Goal: Information Seeking & Learning: Check status

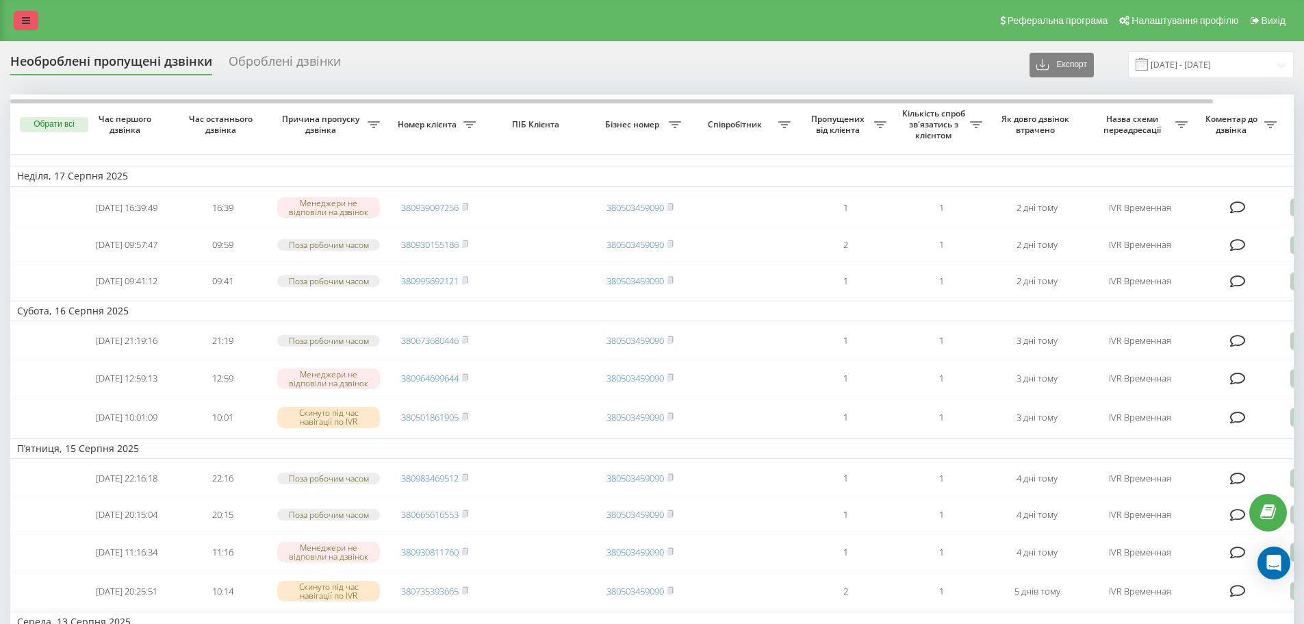
click at [29, 23] on icon at bounding box center [26, 21] width 8 height 10
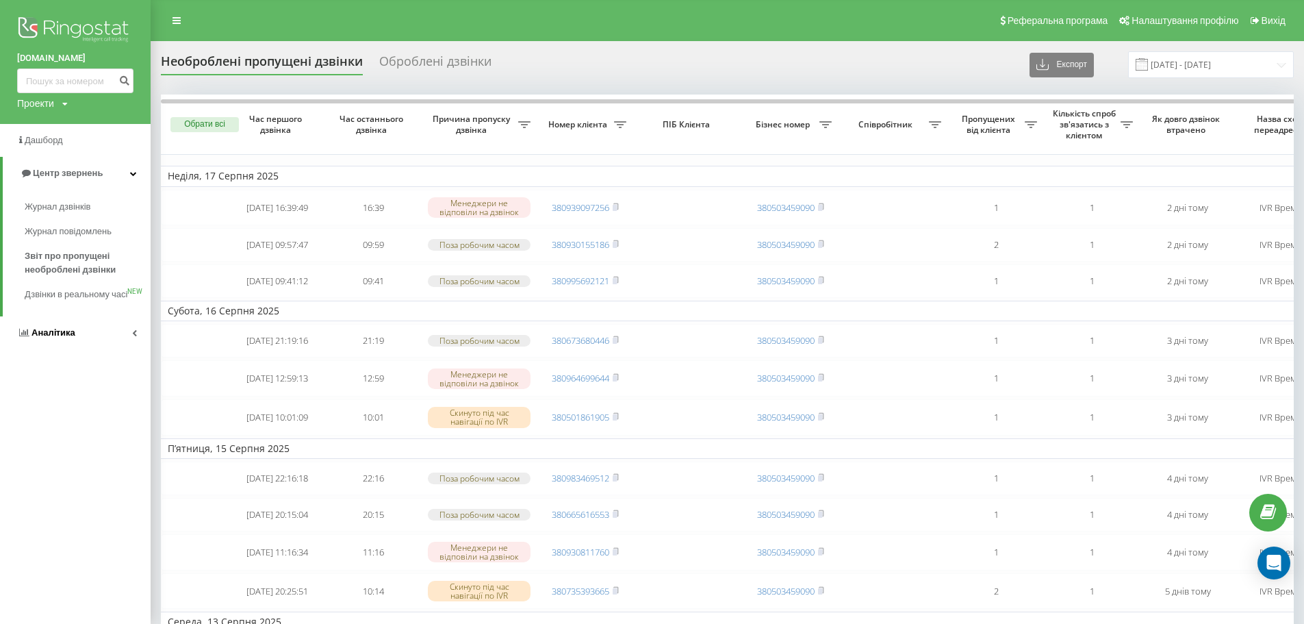
click at [67, 338] on span "Аналiтика" at bounding box center [53, 332] width 44 height 10
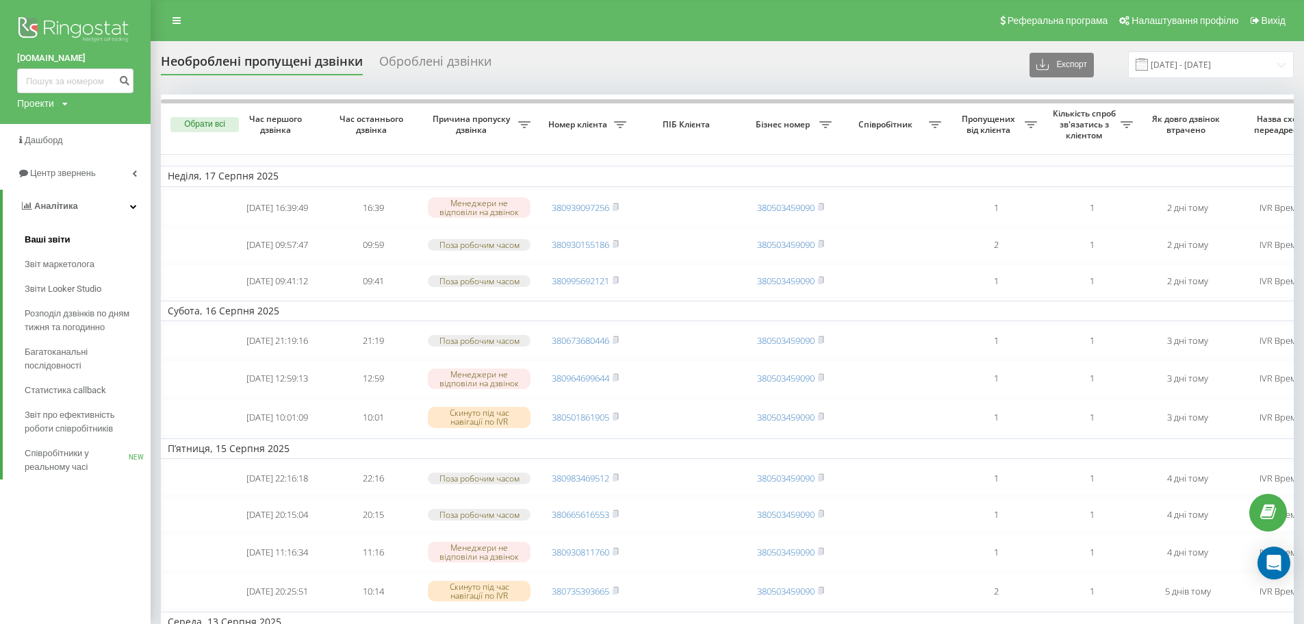
click at [53, 242] on span "Ваші звіти" at bounding box center [48, 240] width 46 height 14
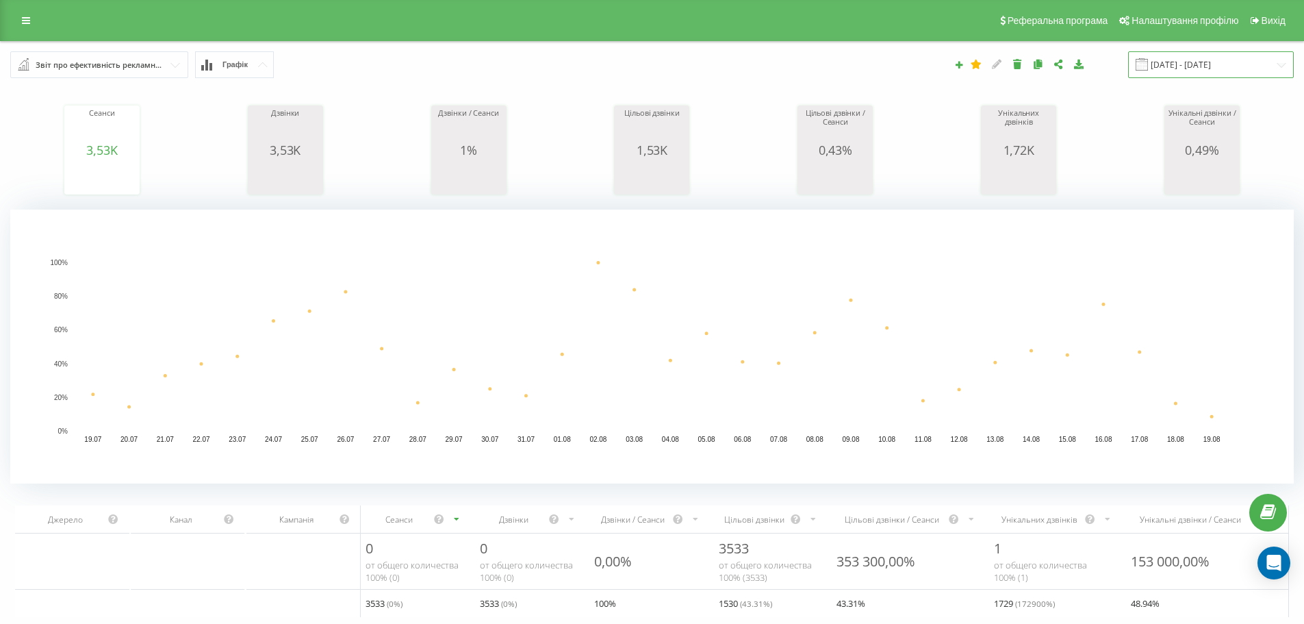
click at [1216, 63] on input "[DATE] - [DATE]" at bounding box center [1211, 64] width 166 height 27
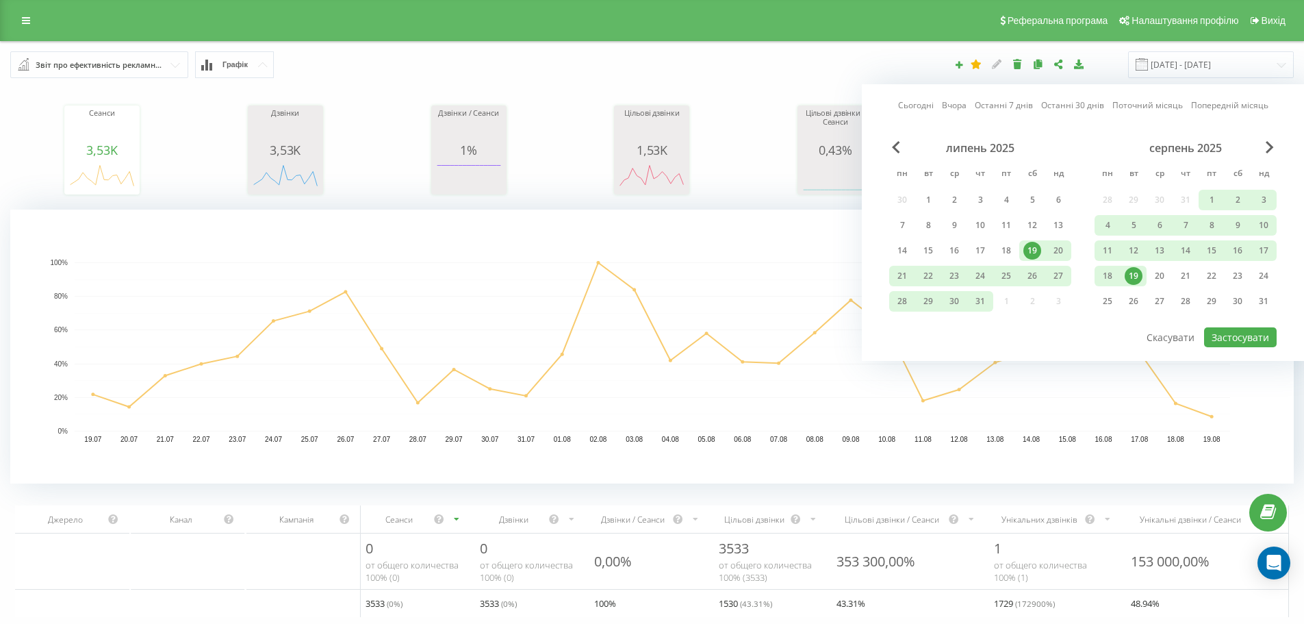
click at [1131, 281] on div "19" at bounding box center [1134, 276] width 18 height 18
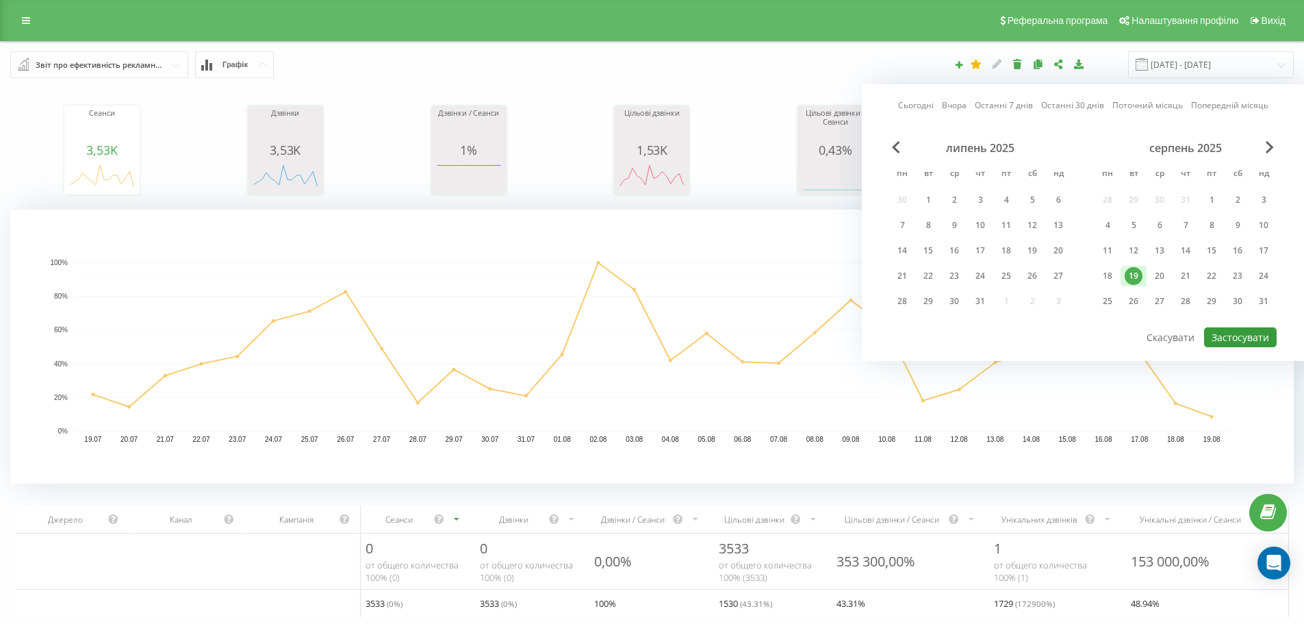
click at [1230, 334] on button "Застосувати" at bounding box center [1240, 337] width 73 height 20
type input "19.08.2025 - 19.08.2025"
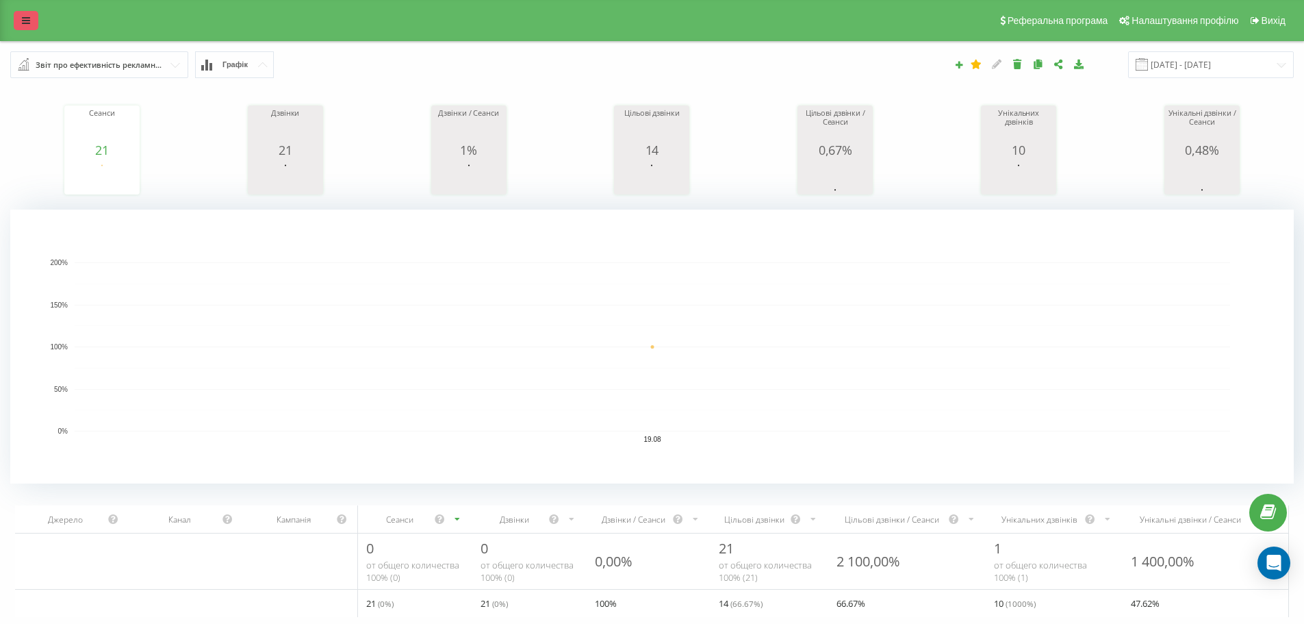
click at [21, 25] on link at bounding box center [26, 20] width 25 height 19
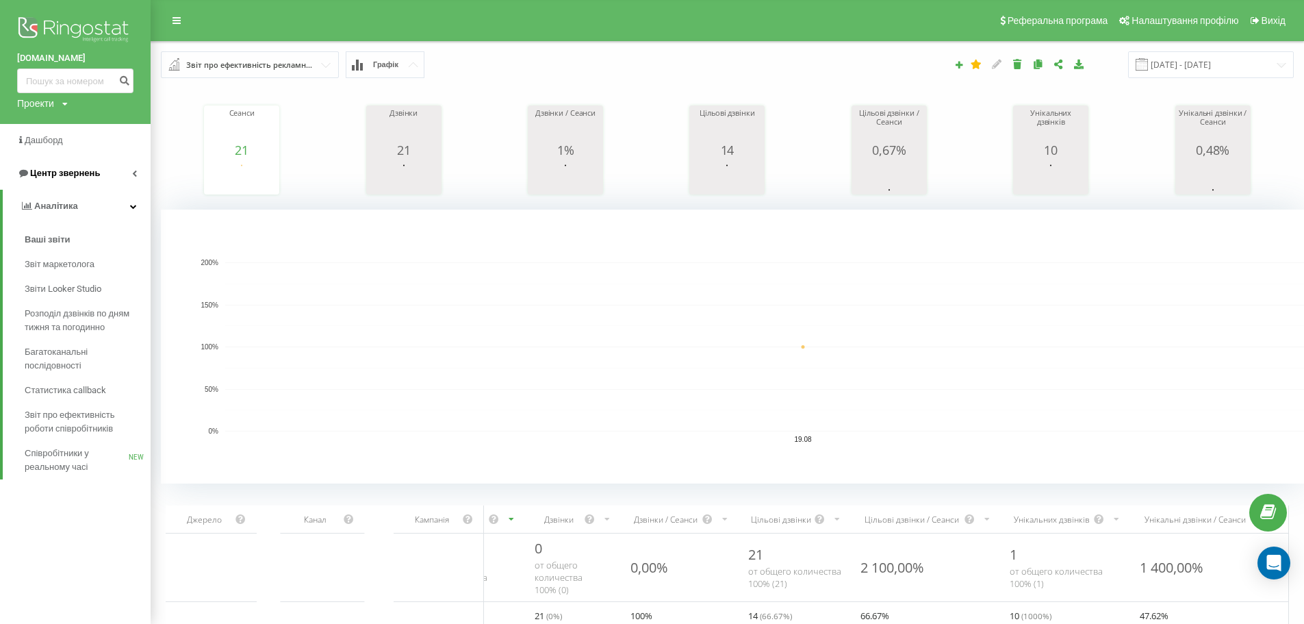
click at [66, 170] on span "Центр звернень" at bounding box center [65, 173] width 70 height 10
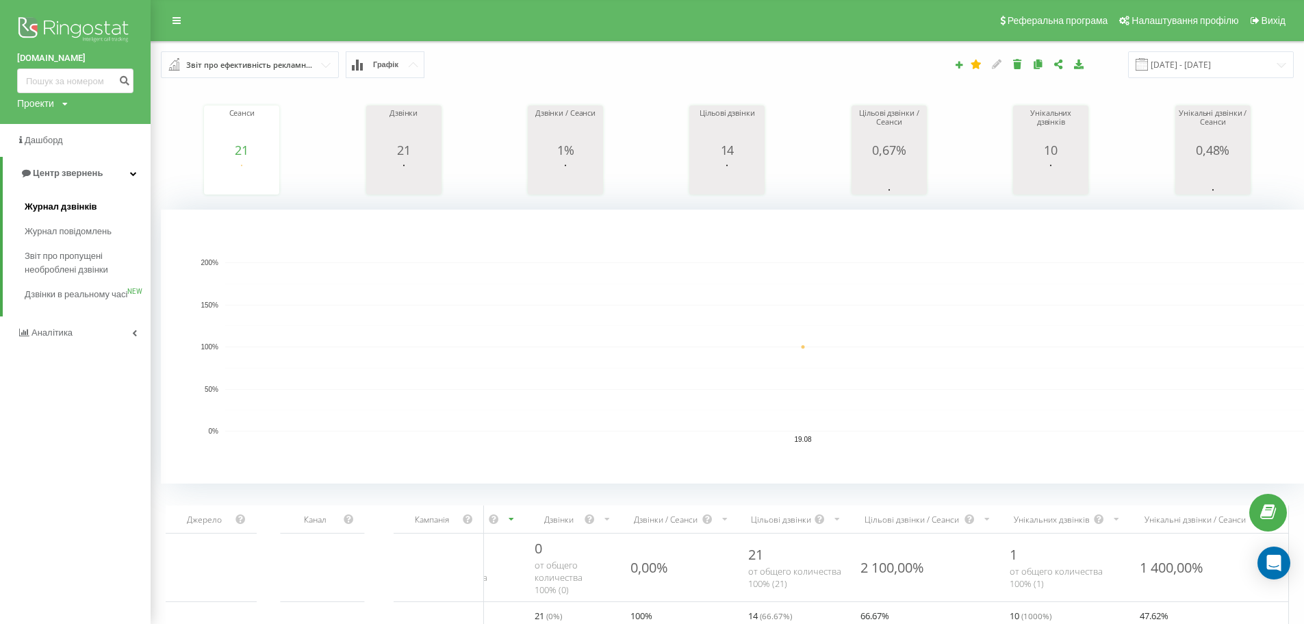
click at [68, 204] on span "Журнал дзвінків" at bounding box center [61, 207] width 73 height 14
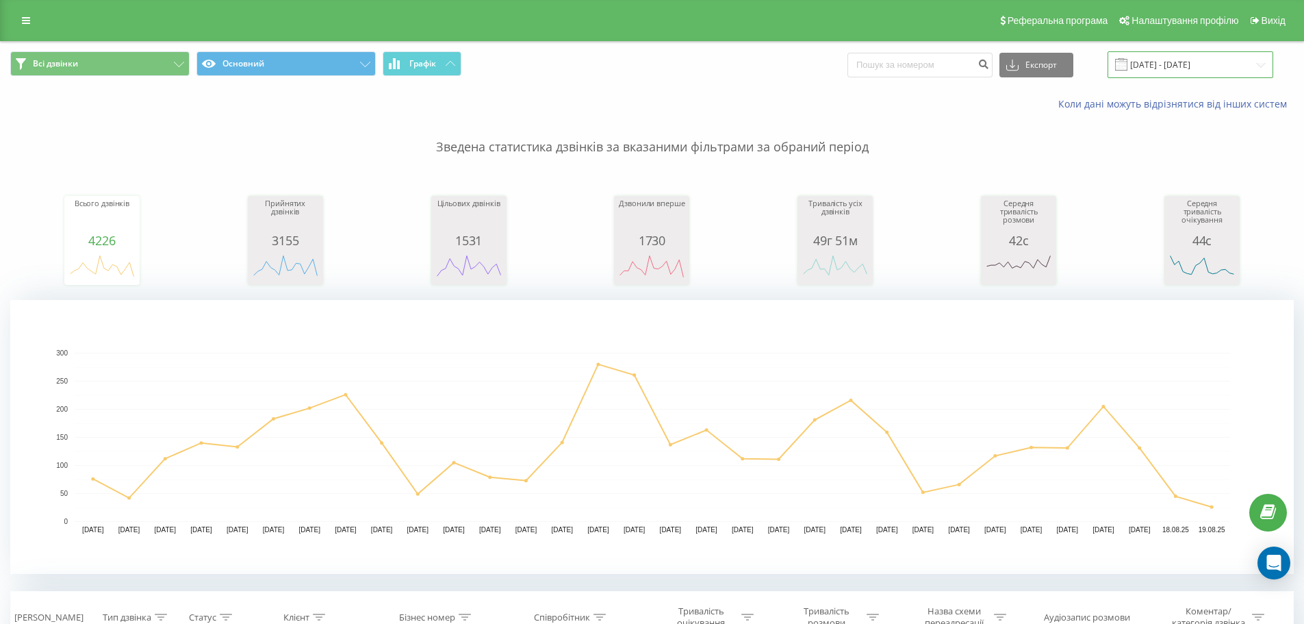
click at [1185, 66] on input "[DATE] - [DATE]" at bounding box center [1191, 64] width 166 height 27
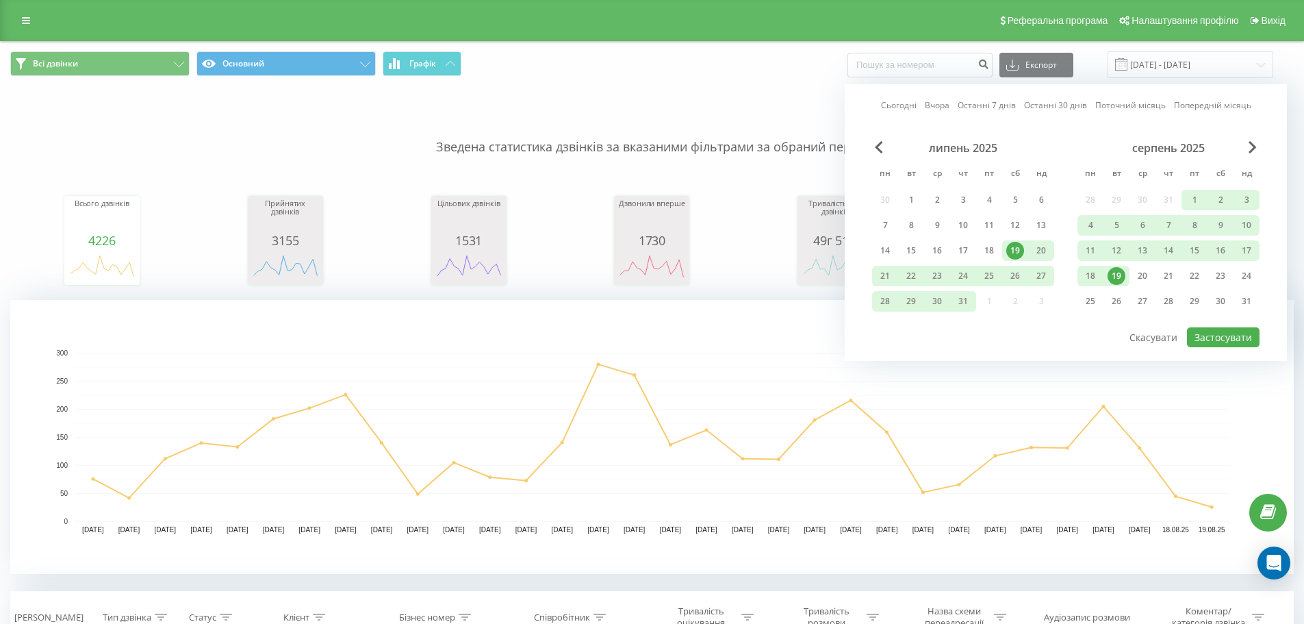
click at [1115, 279] on div "19" at bounding box center [1117, 276] width 18 height 18
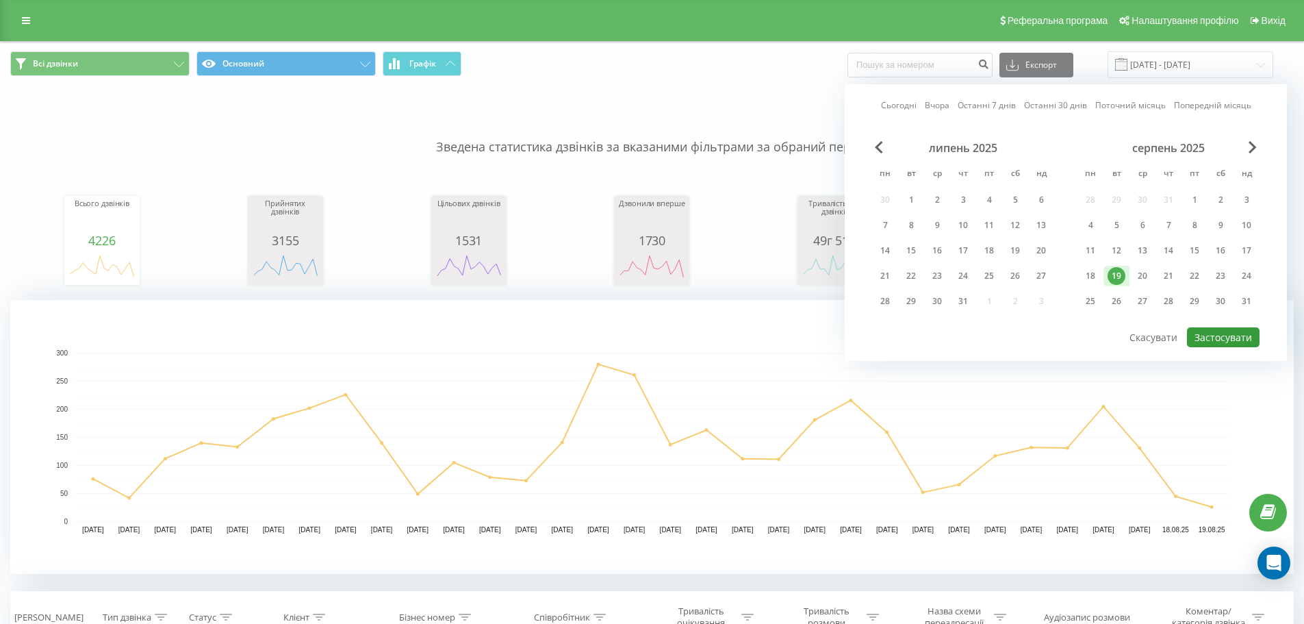
click at [1220, 338] on button "Застосувати" at bounding box center [1223, 337] width 73 height 20
type input "19.08.2025 - 19.08.2025"
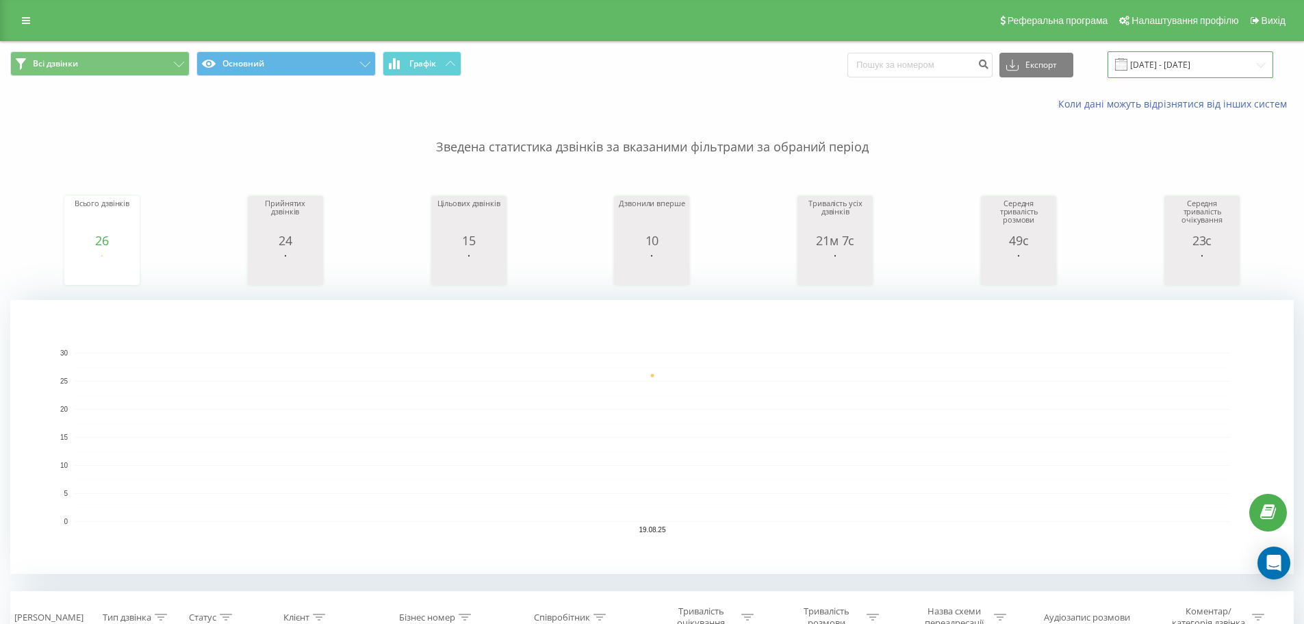
click at [1176, 61] on input "19.08.2025 - 19.08.2025" at bounding box center [1191, 64] width 166 height 27
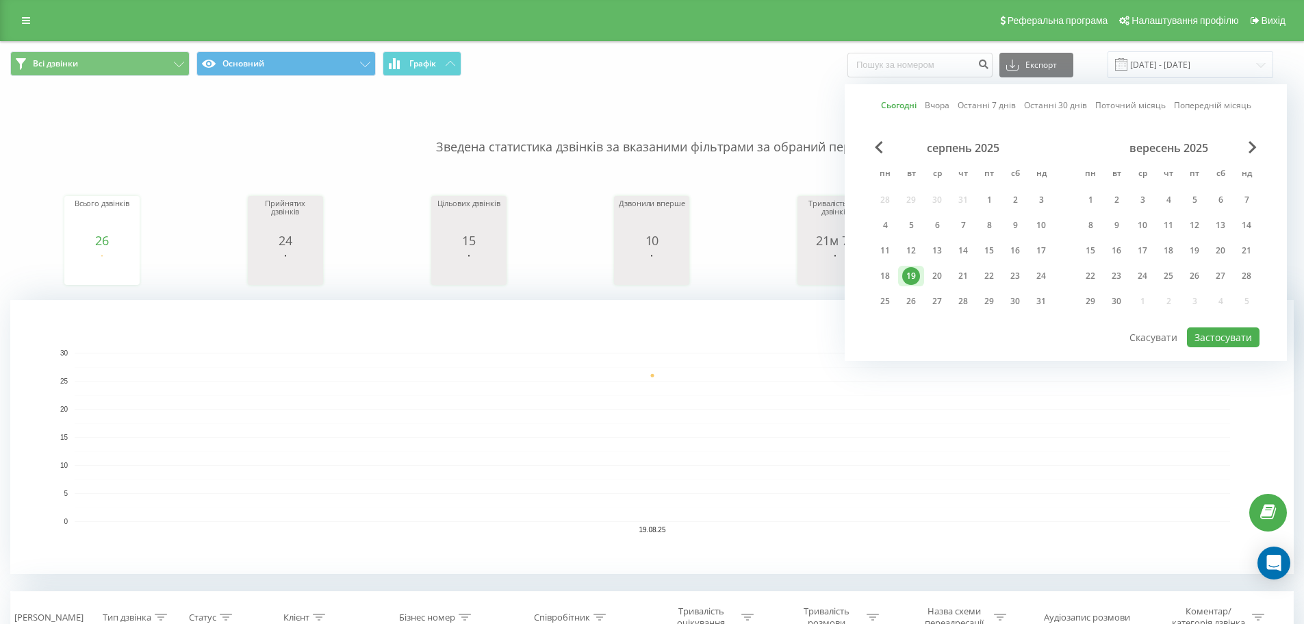
click at [914, 277] on div "19" at bounding box center [911, 276] width 18 height 18
click at [34, 19] on link at bounding box center [26, 20] width 25 height 19
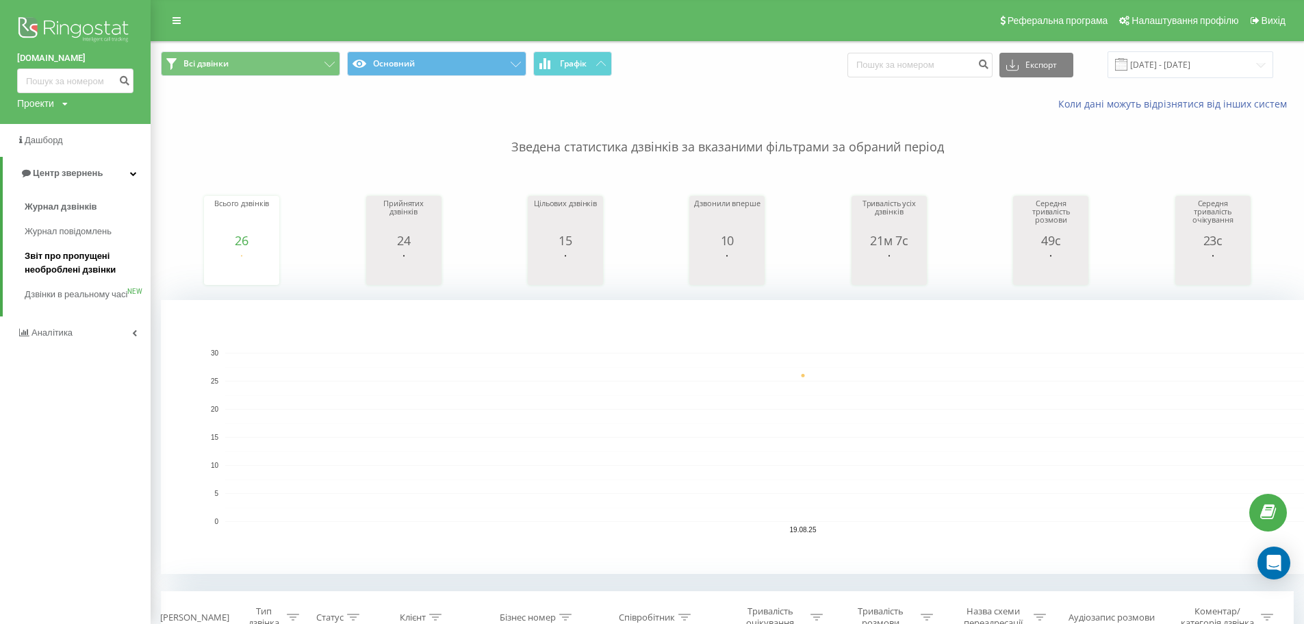
click at [52, 260] on span "Звіт про пропущені необроблені дзвінки" at bounding box center [84, 262] width 119 height 27
